Goal: Transaction & Acquisition: Download file/media

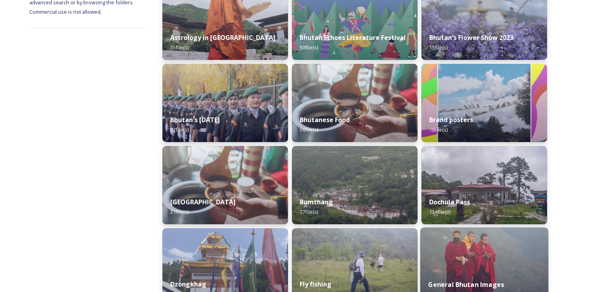
scroll to position [221, 0]
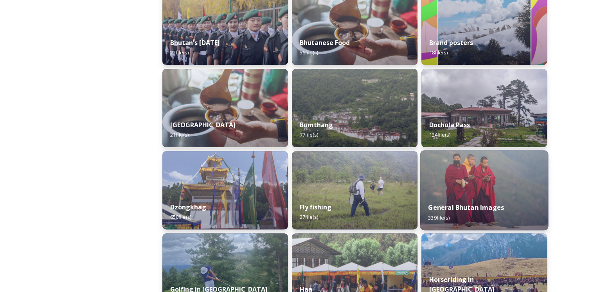
click at [490, 168] on img at bounding box center [484, 190] width 128 height 80
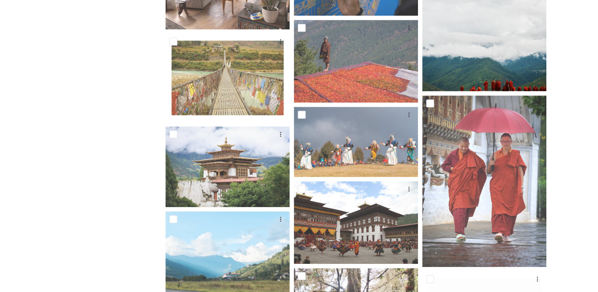
scroll to position [469, 0]
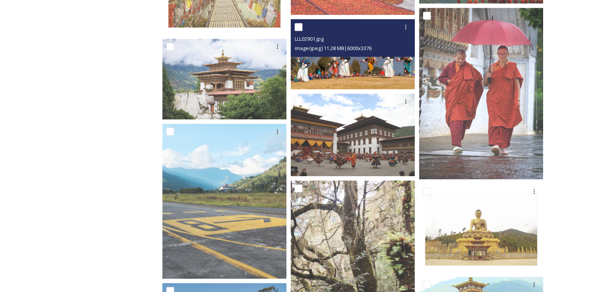
click at [359, 63] on img at bounding box center [353, 54] width 124 height 70
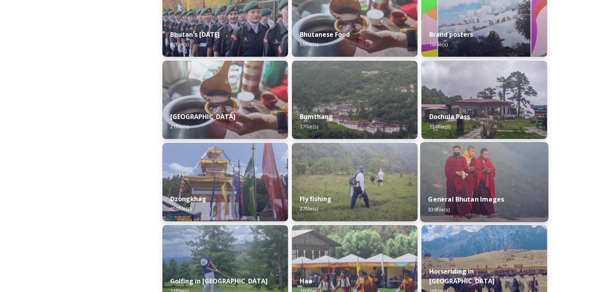
scroll to position [274, 0]
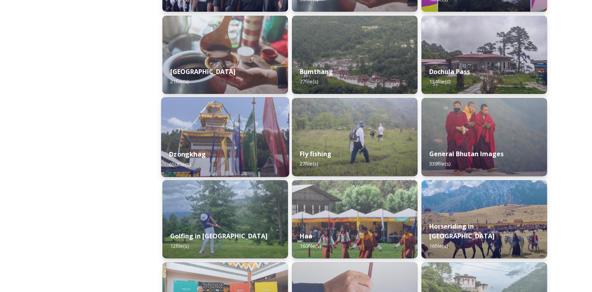
click at [235, 128] on img at bounding box center [225, 137] width 128 height 80
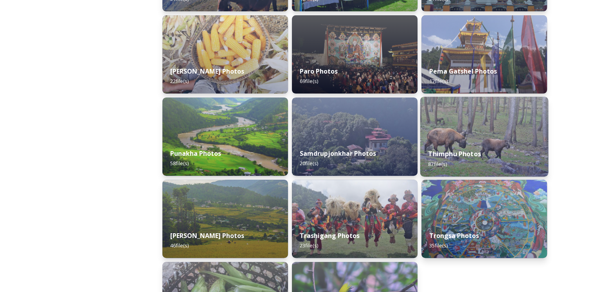
scroll to position [358, 0]
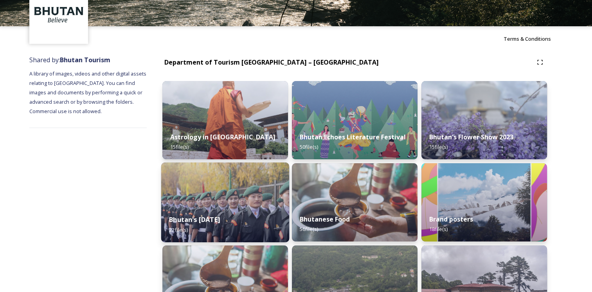
scroll to position [78, 0]
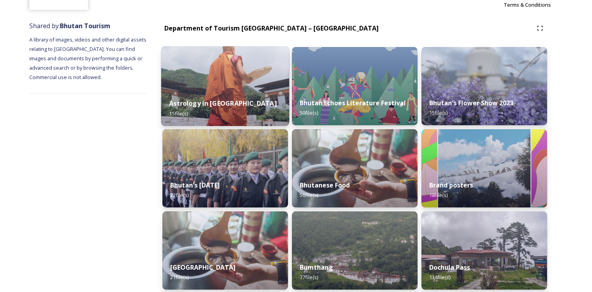
click at [226, 85] on img at bounding box center [225, 86] width 128 height 80
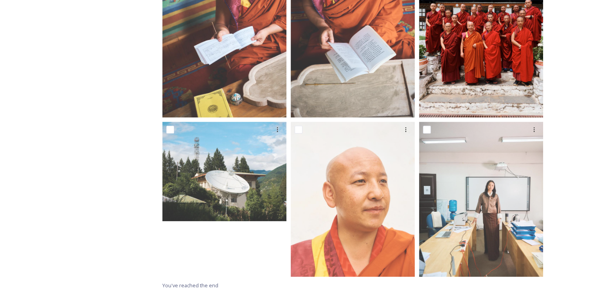
scroll to position [666, 0]
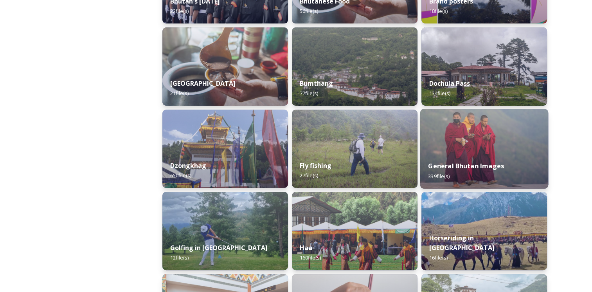
scroll to position [352, 0]
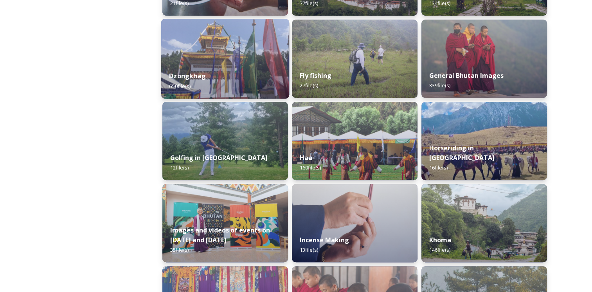
click at [268, 46] on img at bounding box center [225, 59] width 128 height 80
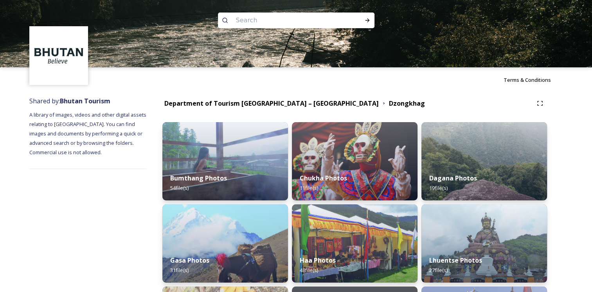
scroll to position [117, 0]
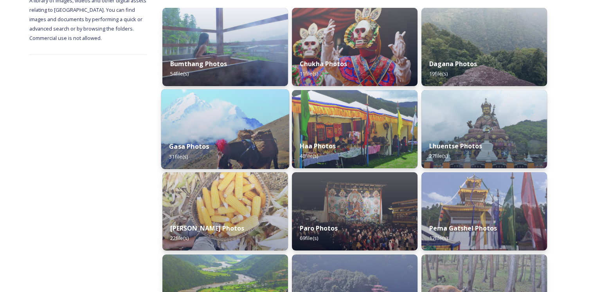
click at [262, 137] on div "Gasa Photos 31 file(s)" at bounding box center [225, 151] width 128 height 36
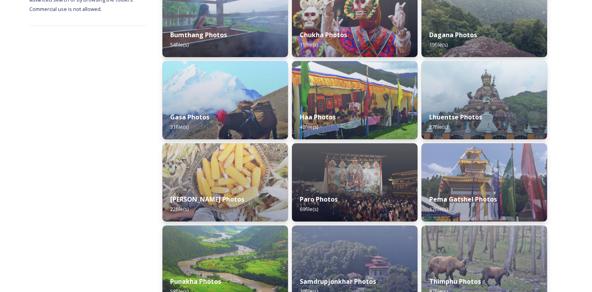
scroll to position [156, 0]
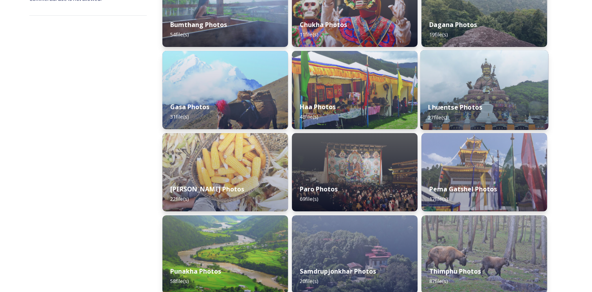
click at [501, 92] on img at bounding box center [484, 90] width 128 height 80
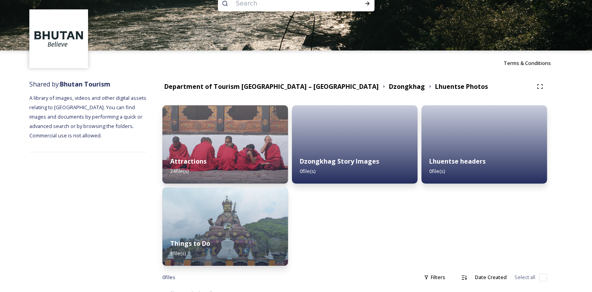
scroll to position [30, 0]
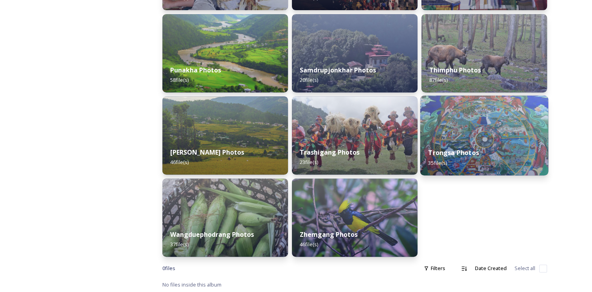
scroll to position [358, 0]
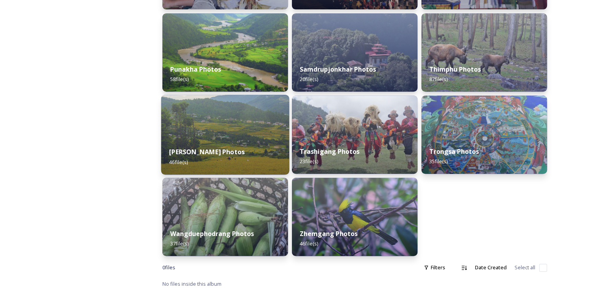
click at [211, 121] on img at bounding box center [225, 135] width 128 height 80
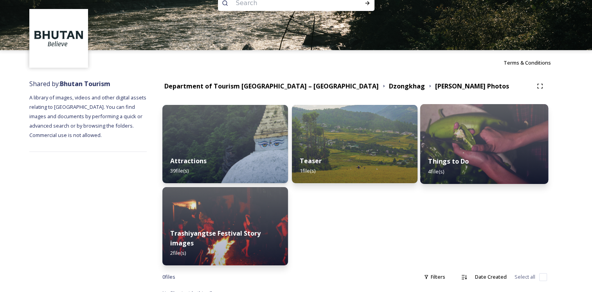
scroll to position [30, 0]
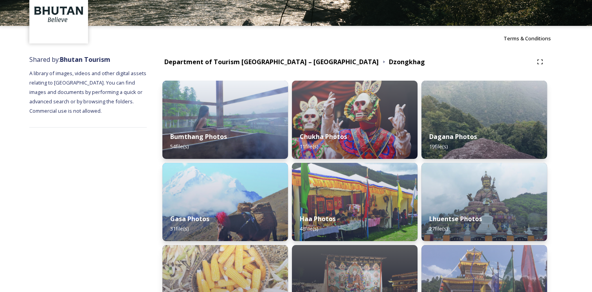
scroll to position [78, 0]
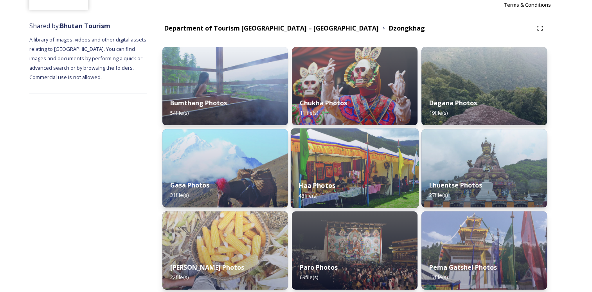
click at [358, 184] on div "Haa Photos 48 file(s)" at bounding box center [355, 190] width 128 height 36
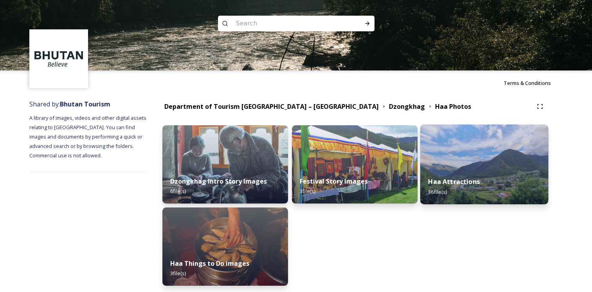
scroll to position [30, 0]
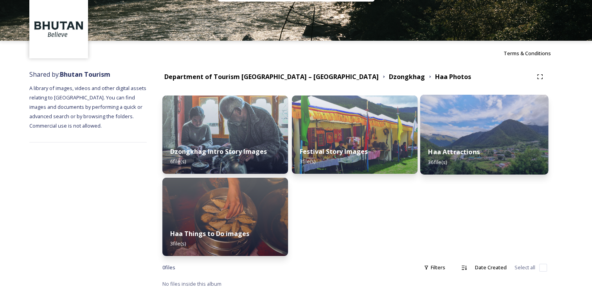
click at [485, 125] on img at bounding box center [484, 135] width 128 height 80
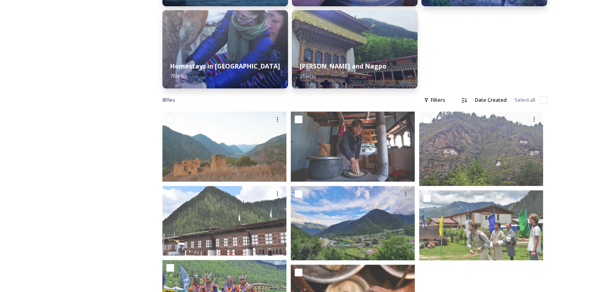
scroll to position [261, 0]
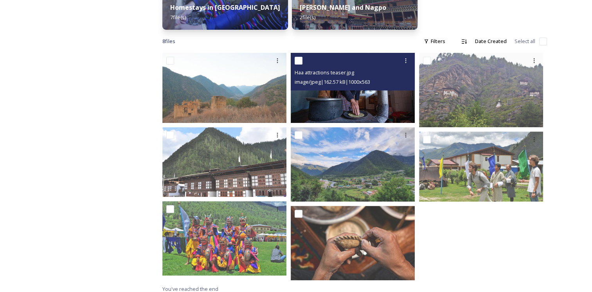
click at [352, 77] on div "image/jpeg | 162.57 kB | 1000 x 563" at bounding box center [354, 81] width 118 height 9
click at [366, 100] on img at bounding box center [353, 88] width 124 height 70
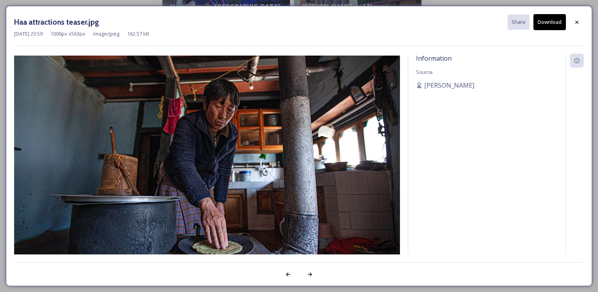
click at [560, 21] on button "Download" at bounding box center [549, 22] width 32 height 16
click at [577, 23] on icon at bounding box center [576, 22] width 6 height 6
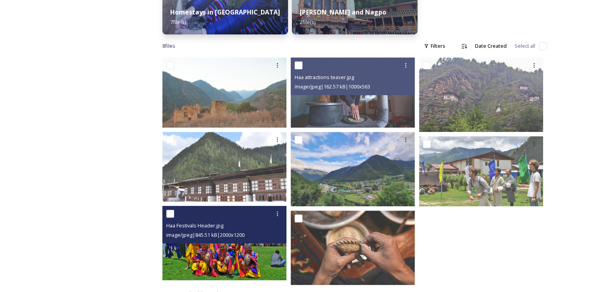
click at [258, 214] on div at bounding box center [225, 214] width 118 height 14
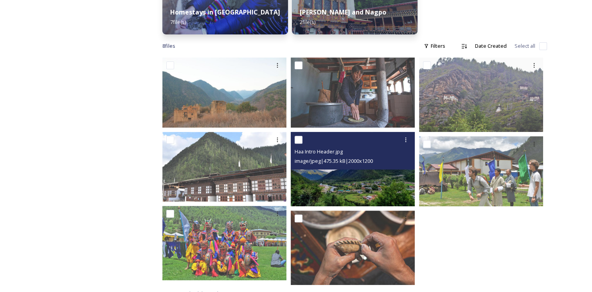
click at [365, 176] on img at bounding box center [353, 169] width 124 height 74
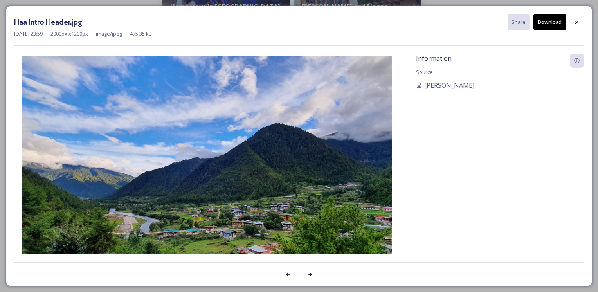
click at [551, 23] on button "Download" at bounding box center [549, 22] width 32 height 16
click at [579, 21] on icon at bounding box center [576, 22] width 6 height 6
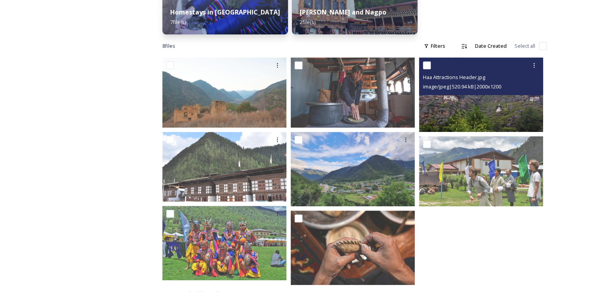
click at [516, 92] on img at bounding box center [481, 94] width 124 height 74
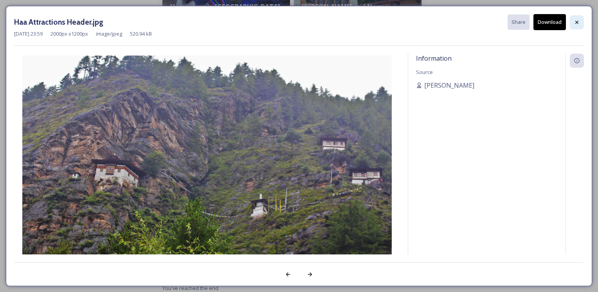
click at [578, 21] on icon at bounding box center [576, 22] width 6 height 6
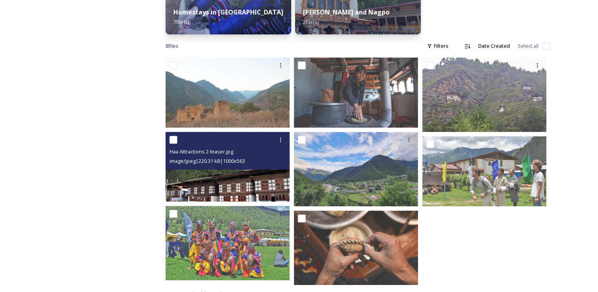
scroll to position [261, 0]
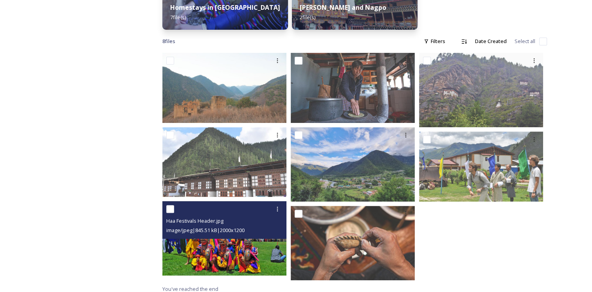
click at [260, 230] on div "Haa Festivals Header.jpg image/jpeg | 845.51 kB | 2000 x 1200" at bounding box center [224, 220] width 124 height 38
click at [230, 251] on img at bounding box center [224, 238] width 124 height 74
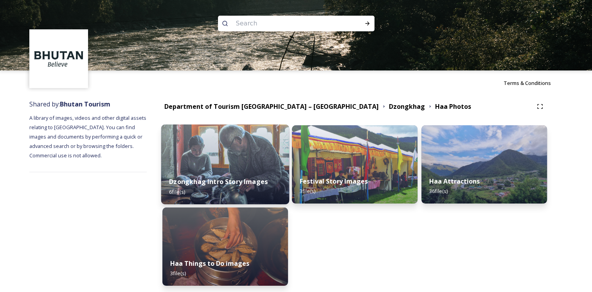
click at [179, 149] on img at bounding box center [225, 164] width 128 height 80
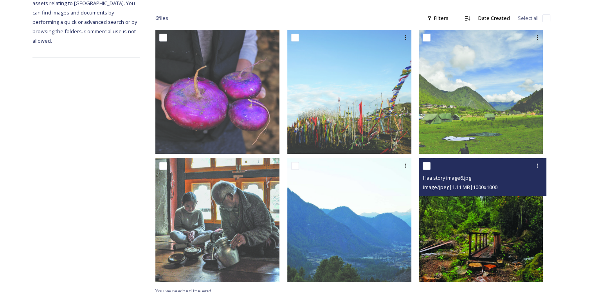
scroll to position [126, 0]
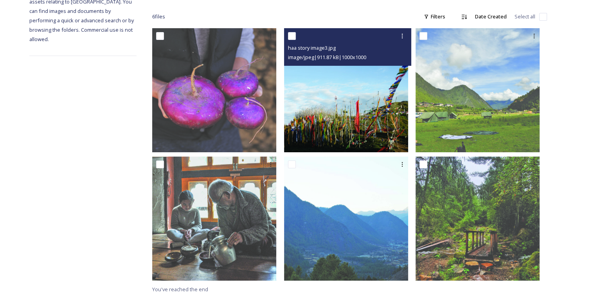
click at [359, 116] on img at bounding box center [346, 90] width 124 height 124
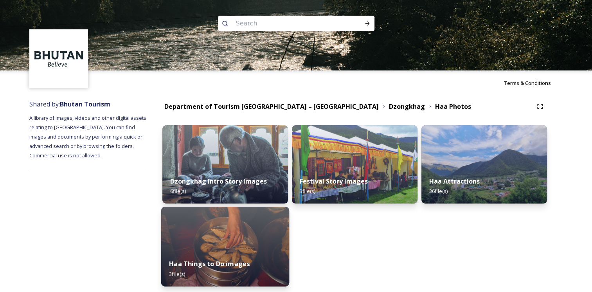
click at [251, 234] on img at bounding box center [225, 247] width 128 height 80
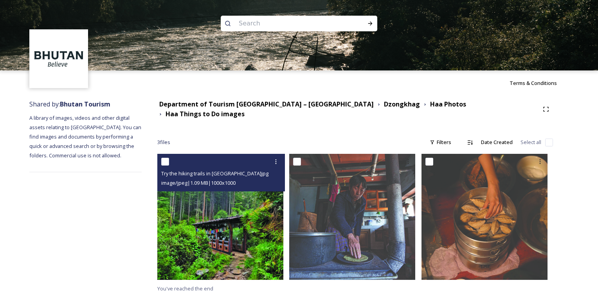
click at [210, 220] on img at bounding box center [220, 217] width 126 height 126
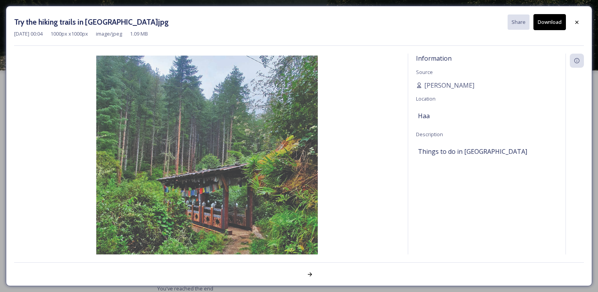
click at [558, 16] on button "Download" at bounding box center [549, 22] width 32 height 16
click at [576, 21] on icon at bounding box center [576, 22] width 6 height 6
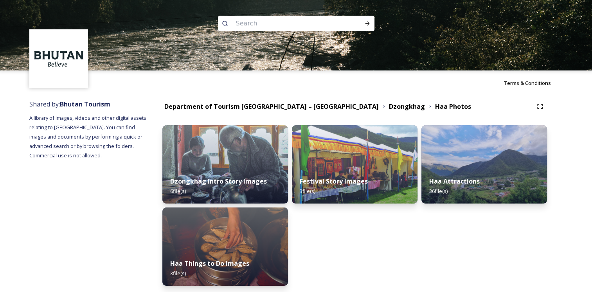
click at [237, 171] on div "Dzongkhag Intro Story Images 6 file(s)" at bounding box center [225, 186] width 126 height 35
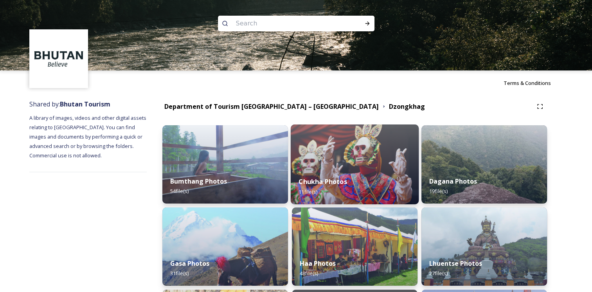
click at [347, 149] on img at bounding box center [355, 164] width 128 height 80
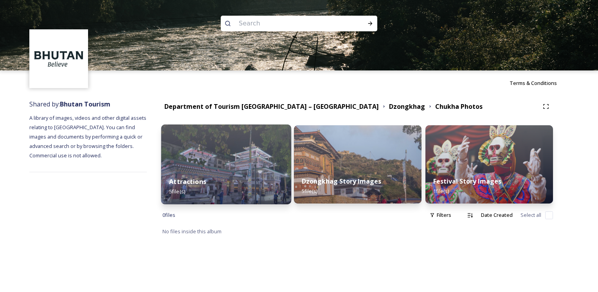
click at [277, 152] on img at bounding box center [226, 164] width 130 height 80
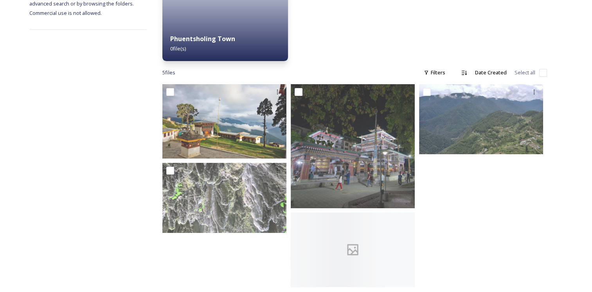
scroll to position [154, 0]
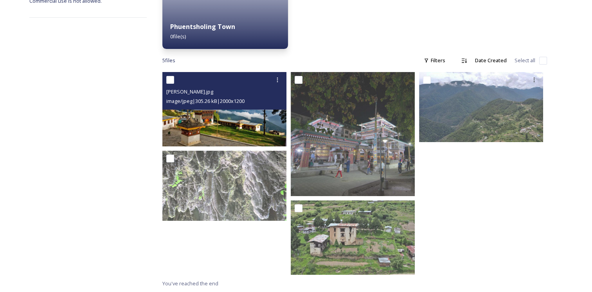
click at [232, 106] on div "[PERSON_NAME].jpg image/jpeg | 305.26 kB | 2000 x 1200" at bounding box center [224, 91] width 124 height 38
click at [238, 120] on img at bounding box center [224, 109] width 124 height 74
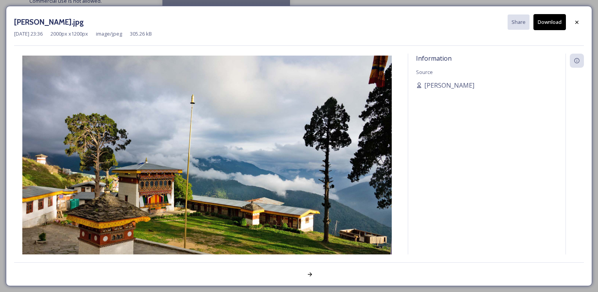
click at [556, 25] on button "Download" at bounding box center [549, 22] width 32 height 16
click at [579, 21] on icon at bounding box center [576, 22] width 6 height 6
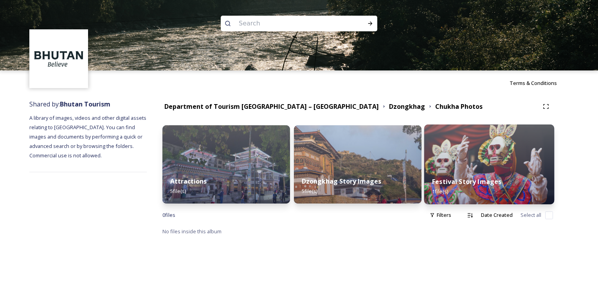
click at [504, 162] on img at bounding box center [489, 164] width 130 height 80
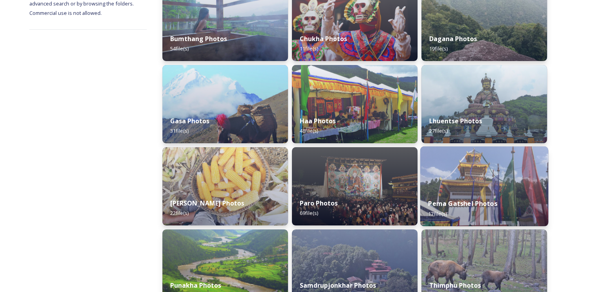
scroll to position [156, 0]
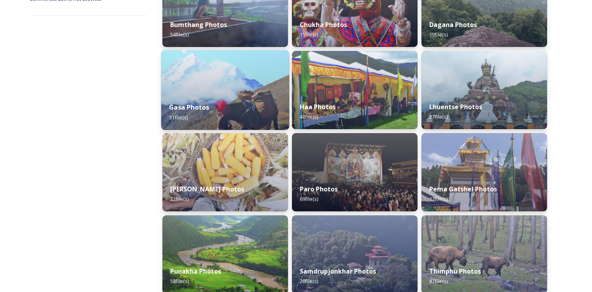
click at [242, 77] on img at bounding box center [225, 90] width 128 height 80
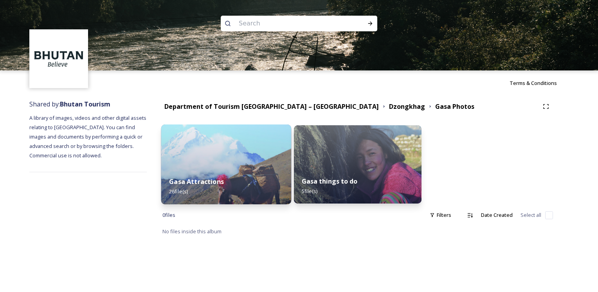
click at [237, 143] on img at bounding box center [226, 164] width 130 height 80
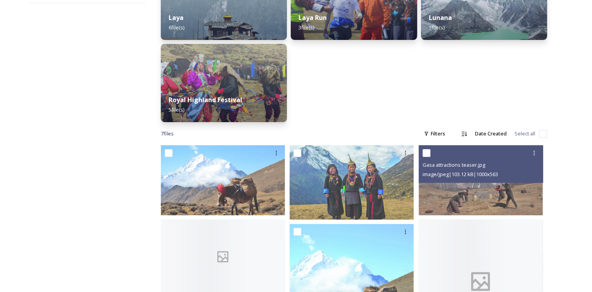
scroll to position [197, 0]
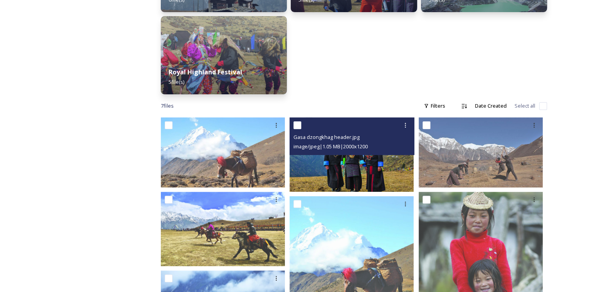
click at [360, 132] on div "Gasa dzongkhag header.jpg" at bounding box center [352, 136] width 119 height 9
click at [376, 160] on img at bounding box center [351, 154] width 124 height 74
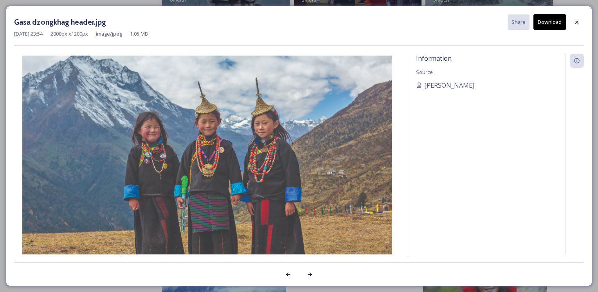
click at [540, 26] on button "Download" at bounding box center [549, 22] width 32 height 16
click at [578, 21] on icon at bounding box center [576, 22] width 6 height 6
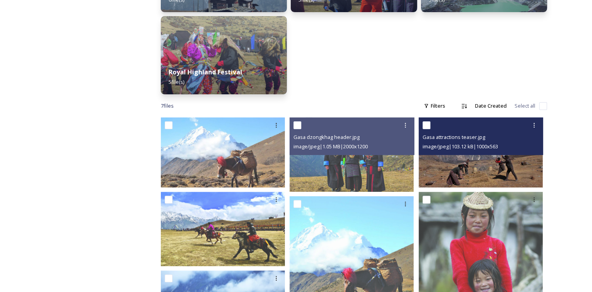
scroll to position [261, 0]
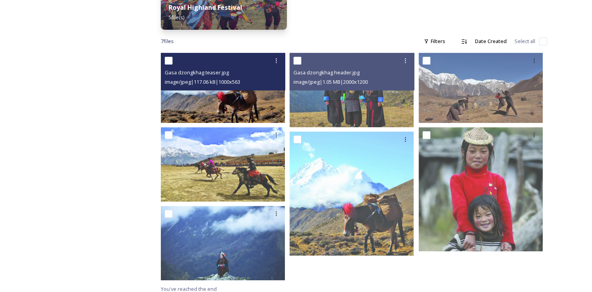
click at [230, 106] on img at bounding box center [223, 88] width 124 height 70
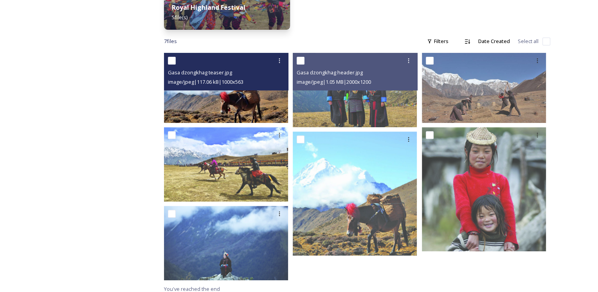
scroll to position [236, 0]
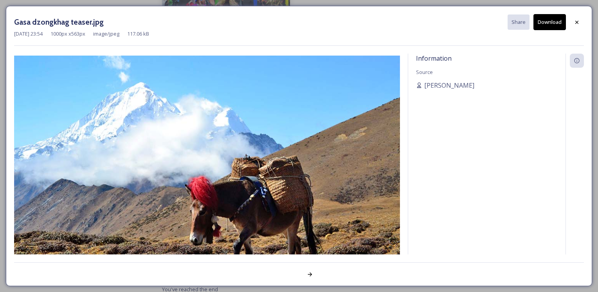
click at [548, 25] on button "Download" at bounding box center [549, 22] width 32 height 16
